Goal: Task Accomplishment & Management: Manage account settings

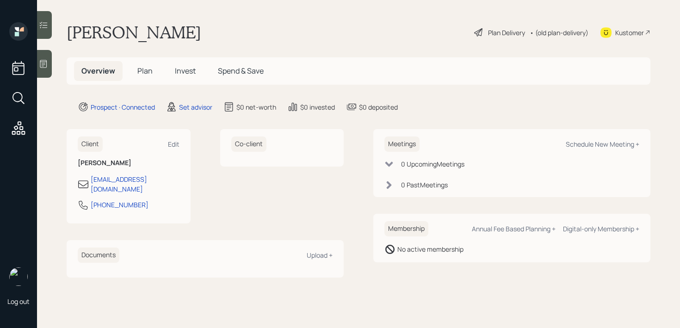
click at [40, 69] on div at bounding box center [44, 64] width 15 height 28
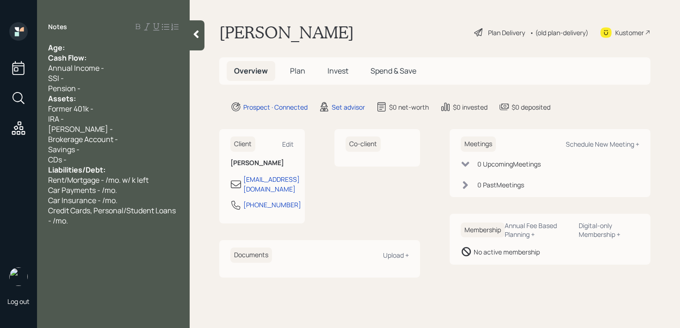
click at [93, 50] on div "Age:" at bounding box center [113, 48] width 130 height 10
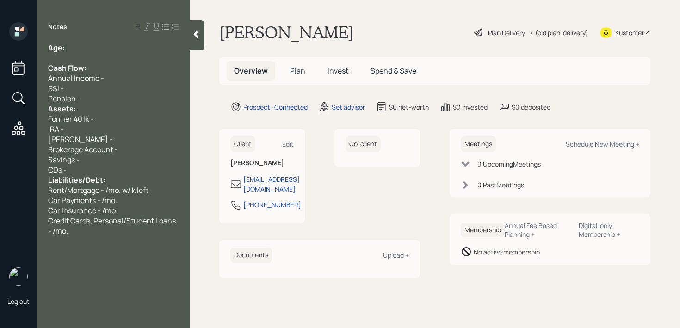
click at [98, 102] on div "Pension -" at bounding box center [113, 98] width 130 height 10
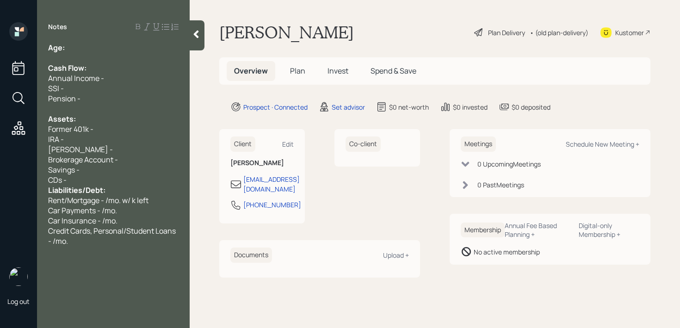
click at [109, 178] on div "CDs -" at bounding box center [113, 180] width 130 height 10
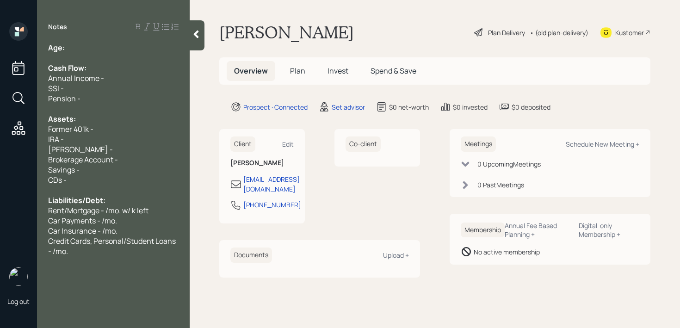
click at [129, 160] on div "Brokerage Account -" at bounding box center [113, 160] width 130 height 10
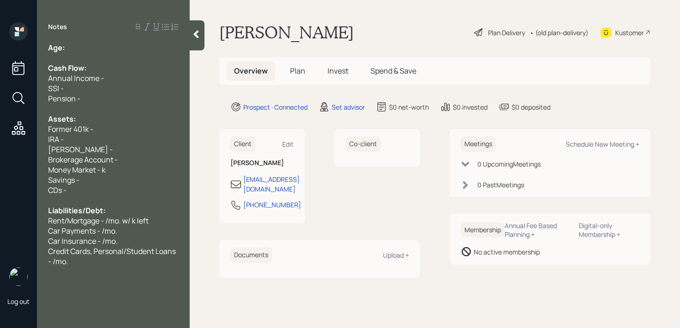
drag, startPoint x: 100, startPoint y: 182, endPoint x: 31, endPoint y: 183, distance: 68.5
click at [34, 183] on div "Log out Notes Age: Cash Flow: Annual Income - SSI - Pension - Assets: Former 40…" at bounding box center [340, 164] width 680 height 328
click at [117, 158] on span "Brokerage Account -" at bounding box center [83, 160] width 70 height 10
drag, startPoint x: 131, startPoint y: 158, endPoint x: 0, endPoint y: 158, distance: 130.9
click at [0, 158] on div "Log out Notes Age: Cash Flow: Annual Income - SSI - Pension - Assets: Former 40…" at bounding box center [340, 164] width 680 height 328
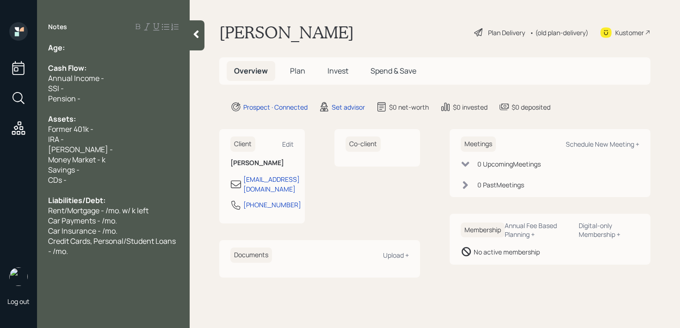
click at [81, 134] on span "Former 401k -" at bounding box center [70, 129] width 45 height 10
click at [102, 163] on span "Money Market - k" at bounding box center [76, 160] width 57 height 10
click at [98, 109] on div at bounding box center [113, 109] width 130 height 10
click at [105, 149] on div "[PERSON_NAME] -" at bounding box center [113, 149] width 130 height 10
drag, startPoint x: 48, startPoint y: 156, endPoint x: 4, endPoint y: 156, distance: 44.0
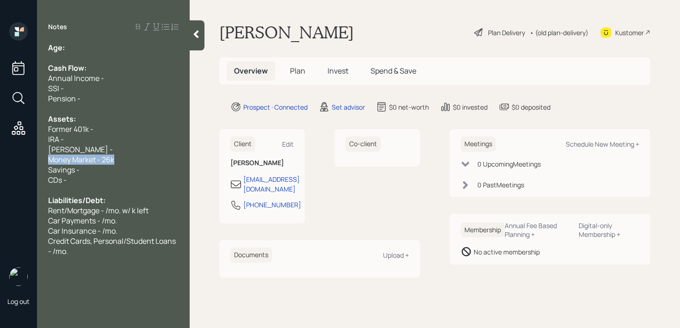
click at [0, 156] on div "Log out Notes Age: Cash Flow: Annual Income - SSI - Pension - Assets: Former 40…" at bounding box center [340, 164] width 680 height 328
click at [72, 167] on span "Savings -" at bounding box center [63, 170] width 31 height 10
drag, startPoint x: 87, startPoint y: 167, endPoint x: 46, endPoint y: 167, distance: 40.2
click at [46, 167] on div "Age: Cash Flow: Annual Income - SSI - Pension - Assets: Former 401k - IRA - [PE…" at bounding box center [113, 150] width 153 height 214
click at [156, 144] on div "[PERSON_NAME] -" at bounding box center [113, 149] width 130 height 10
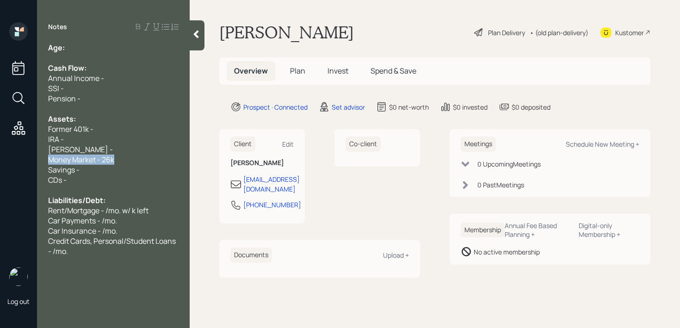
drag, startPoint x: 138, startPoint y: 161, endPoint x: 0, endPoint y: 159, distance: 137.9
click at [0, 161] on div "Log out Notes Age: Cash Flow: Annual Income - SSI - Pension - Assets: Former 40…" at bounding box center [340, 164] width 680 height 328
click at [98, 172] on div "Savings -" at bounding box center [113, 170] width 130 height 10
drag, startPoint x: 101, startPoint y: 172, endPoint x: 13, endPoint y: 172, distance: 87.9
click at [13, 172] on div "Log out Notes Age: Cash Flow: Annual Income - SSI - Pension - Assets: Former 40…" at bounding box center [340, 164] width 680 height 328
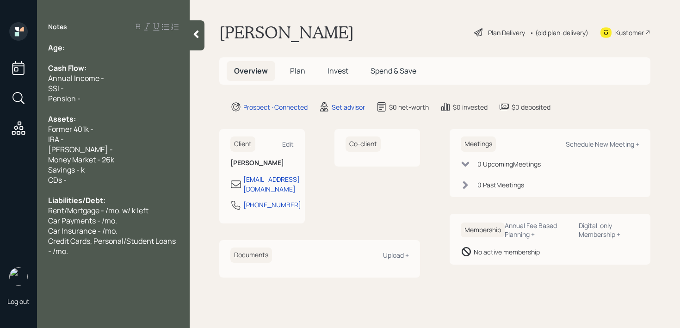
click at [66, 185] on div at bounding box center [113, 190] width 130 height 10
click at [79, 175] on div "CDs -" at bounding box center [113, 180] width 130 height 10
click at [82, 171] on span "Savings - k" at bounding box center [66, 170] width 37 height 10
click at [100, 145] on div "[PERSON_NAME] -" at bounding box center [113, 149] width 130 height 10
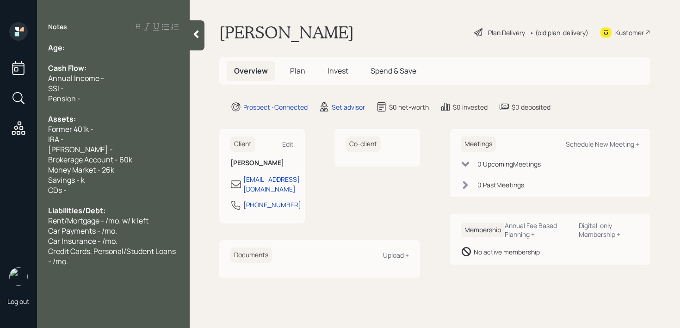
click at [81, 113] on div at bounding box center [113, 109] width 130 height 10
click at [90, 98] on div "Pension -" at bounding box center [113, 98] width 130 height 10
drag, startPoint x: 90, startPoint y: 98, endPoint x: 42, endPoint y: 86, distance: 50.0
click at [42, 86] on div "Age: Cash Flow: Annual Income - SSI - Pension - Assets: Former 401k - IRA - [PE…" at bounding box center [113, 155] width 153 height 224
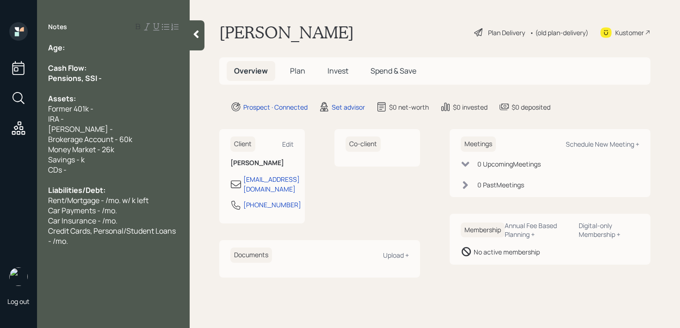
click at [85, 79] on span "Pensions, SSI -" at bounding box center [75, 78] width 54 height 10
click at [120, 75] on div "Pension/SSI -" at bounding box center [113, 78] width 130 height 10
drag, startPoint x: 130, startPoint y: 76, endPoint x: 0, endPoint y: 76, distance: 130.0
click at [0, 76] on div "Log out Notes Age: Cash Flow: Pension/SSI - k Assets: Former 401k - IRA - [PERS…" at bounding box center [340, 164] width 680 height 328
click at [135, 72] on div "Cash Flow:" at bounding box center [113, 68] width 130 height 10
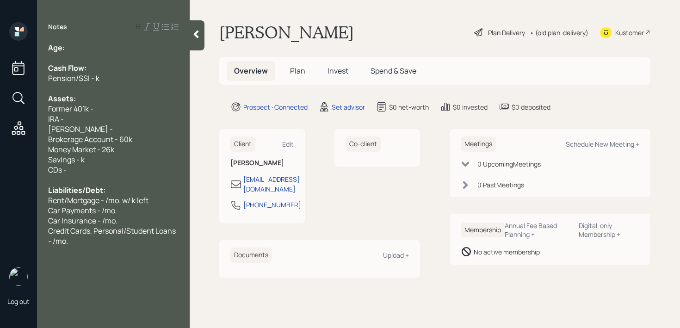
click at [137, 51] on div "Age:" at bounding box center [113, 48] width 130 height 10
click at [129, 120] on div "IRA -" at bounding box center [113, 119] width 130 height 10
click at [133, 130] on div "[PERSON_NAME] -" at bounding box center [113, 129] width 130 height 10
drag, startPoint x: 133, startPoint y: 164, endPoint x: 133, endPoint y: 183, distance: 19.0
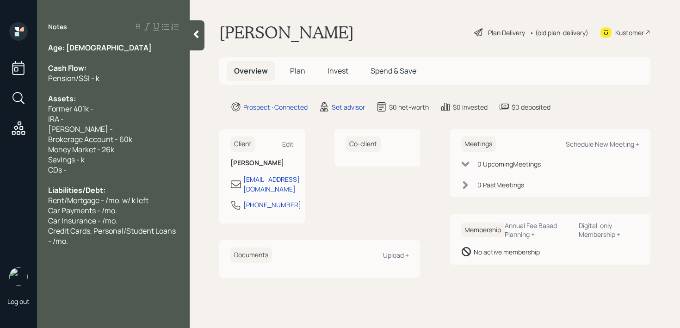
click at [133, 165] on div "CDs -" at bounding box center [113, 170] width 130 height 10
click at [133, 190] on div "Liabilities/Debt:" at bounding box center [113, 190] width 130 height 10
click at [136, 170] on div "CDs -" at bounding box center [113, 170] width 130 height 10
click at [139, 159] on div "Savings - k" at bounding box center [113, 160] width 130 height 10
click at [143, 145] on div "Money Market - 26k" at bounding box center [113, 149] width 130 height 10
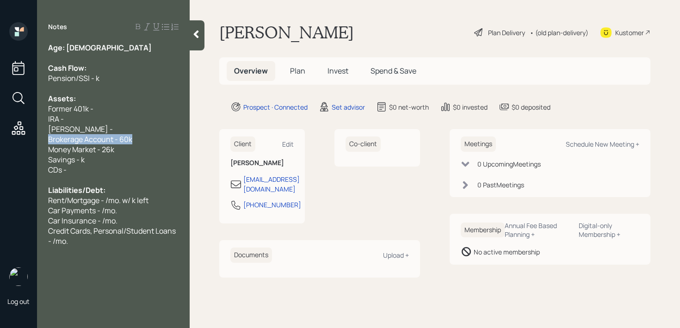
drag, startPoint x: 145, startPoint y: 138, endPoint x: 0, endPoint y: 138, distance: 144.8
click at [0, 138] on div "Log out Notes Age: [DEMOGRAPHIC_DATA] Cash Flow: Pension/SSI - k Assets: Former…" at bounding box center [340, 164] width 680 height 328
click at [80, 142] on span "Brokerage Account - 60k" at bounding box center [90, 139] width 84 height 10
drag, startPoint x: 141, startPoint y: 139, endPoint x: 0, endPoint y: 137, distance: 141.1
click at [0, 137] on div "Log out Notes Age: [DEMOGRAPHIC_DATA] Cash Flow: Pension/SSI - k Assets: Former…" at bounding box center [340, 164] width 680 height 328
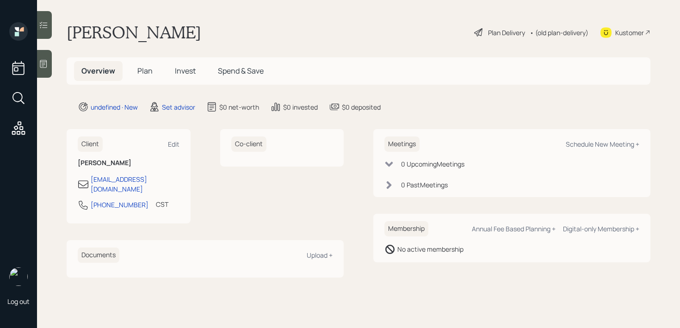
click at [48, 62] on icon at bounding box center [43, 63] width 9 height 9
